Goal: Transaction & Acquisition: Purchase product/service

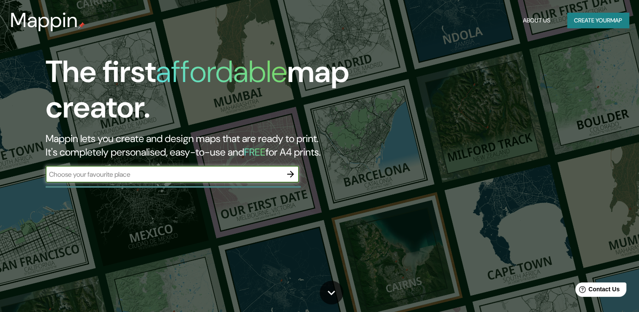
click at [253, 171] on input "text" at bounding box center [164, 174] width 237 height 10
type input "[GEOGRAPHIC_DATA]"
click at [293, 175] on icon "button" at bounding box center [291, 174] width 10 height 10
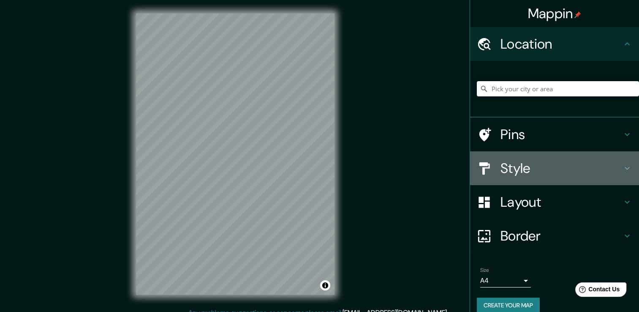
click at [528, 174] on h4 "Style" at bounding box center [561, 168] width 122 height 17
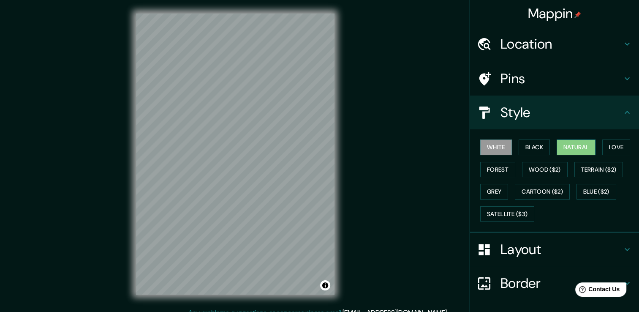
click at [568, 144] on button "Natural" at bounding box center [576, 147] width 39 height 16
click at [489, 193] on button "Grey" at bounding box center [494, 192] width 28 height 16
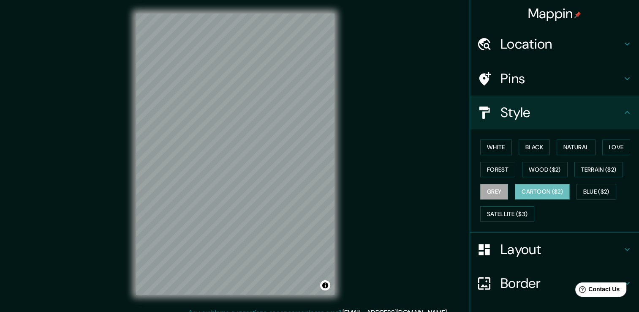
click at [537, 193] on button "Cartoon ($2)" at bounding box center [542, 192] width 55 height 16
click at [494, 151] on button "White" at bounding box center [496, 147] width 32 height 16
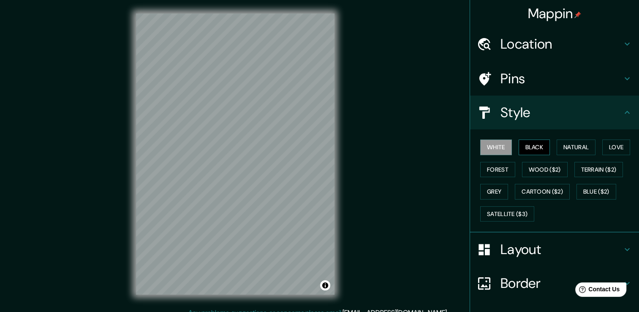
click at [530, 148] on button "Black" at bounding box center [535, 147] width 32 height 16
click at [566, 150] on button "Natural" at bounding box center [576, 147] width 39 height 16
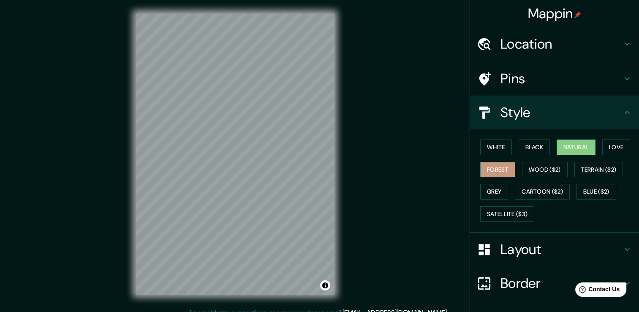
click at [500, 166] on button "Forest" at bounding box center [497, 170] width 35 height 16
click at [493, 152] on button "White" at bounding box center [496, 147] width 32 height 16
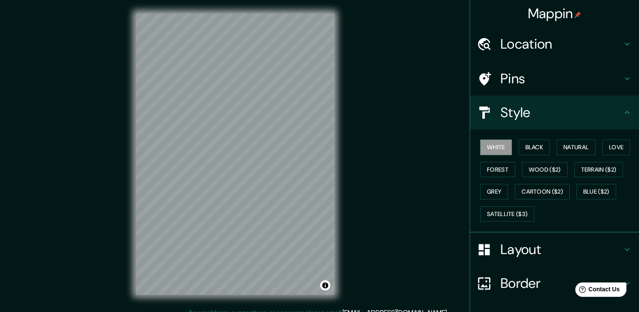
click at [552, 46] on h4 "Location" at bounding box center [561, 43] width 122 height 17
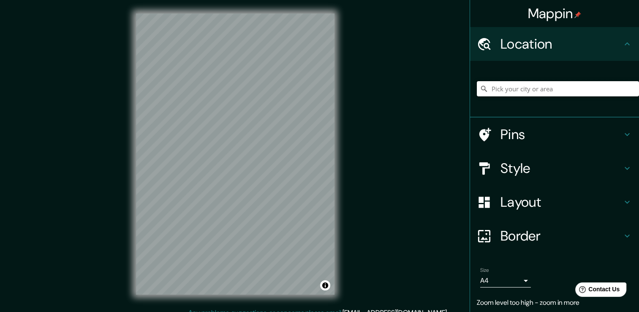
click at [530, 88] on input "Pick your city or area" at bounding box center [558, 88] width 162 height 15
click at [382, 116] on div "Mappin Location [GEOGRAPHIC_DATA] [GEOGRAPHIC_DATA] [GEOGRAPHIC_DATA] [GEOGRAPH…" at bounding box center [319, 160] width 639 height 321
click at [542, 160] on h4 "Style" at bounding box center [561, 168] width 122 height 17
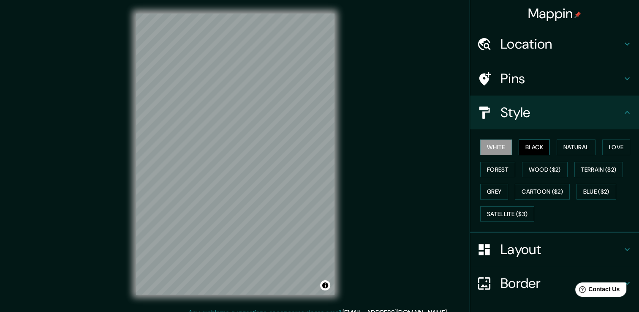
click at [540, 143] on button "Black" at bounding box center [535, 147] width 32 height 16
click at [502, 148] on button "White" at bounding box center [496, 147] width 32 height 16
click at [542, 253] on h4 "Layout" at bounding box center [561, 249] width 122 height 17
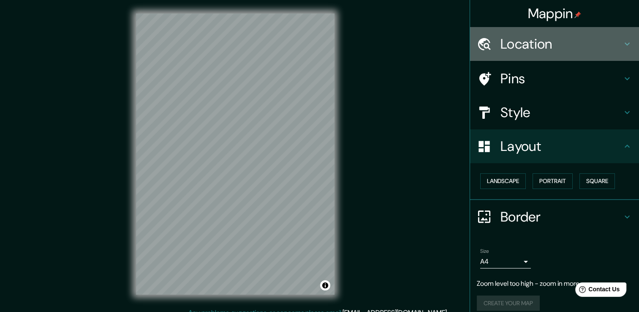
click at [520, 44] on h4 "Location" at bounding box center [561, 43] width 122 height 17
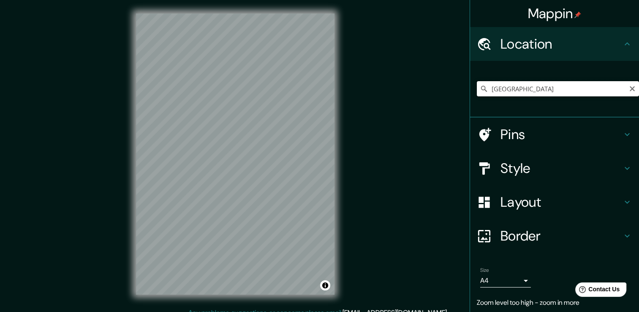
click at [529, 84] on input "[GEOGRAPHIC_DATA]" at bounding box center [558, 88] width 162 height 15
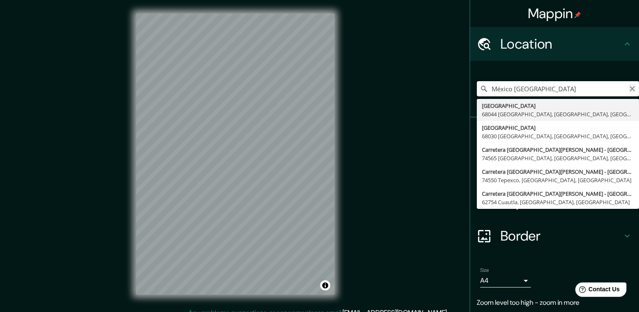
type input "México [GEOGRAPHIC_DATA]"
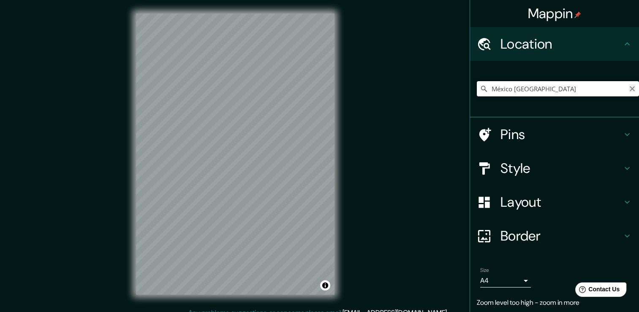
click at [629, 84] on button "Clear" at bounding box center [632, 88] width 7 height 8
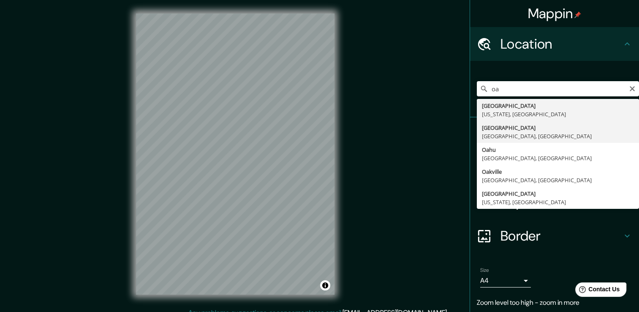
type input "[GEOGRAPHIC_DATA], [GEOGRAPHIC_DATA], [GEOGRAPHIC_DATA]"
